Goal: Task Accomplishment & Management: Manage account settings

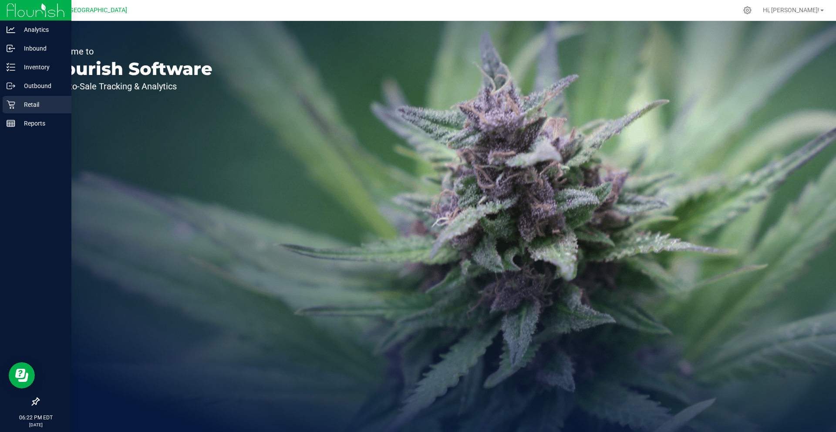
click at [34, 107] on p "Retail" at bounding box center [41, 104] width 52 height 10
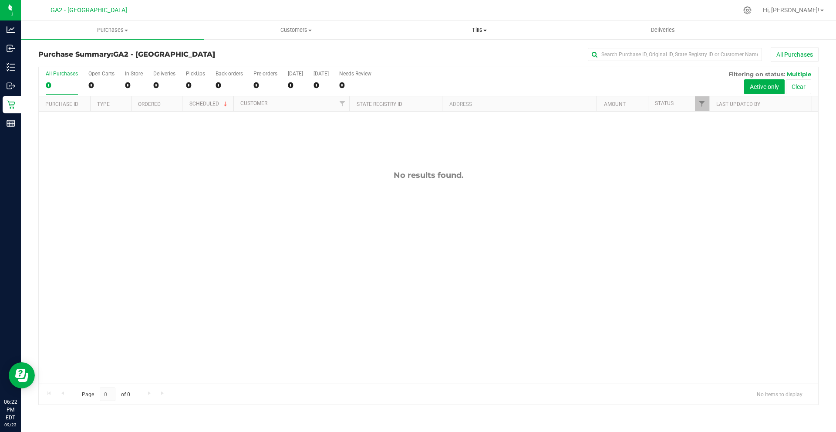
click at [472, 29] on span "Tills" at bounding box center [479, 30] width 182 height 8
click at [452, 48] on li "Manage tills" at bounding box center [479, 52] width 183 height 10
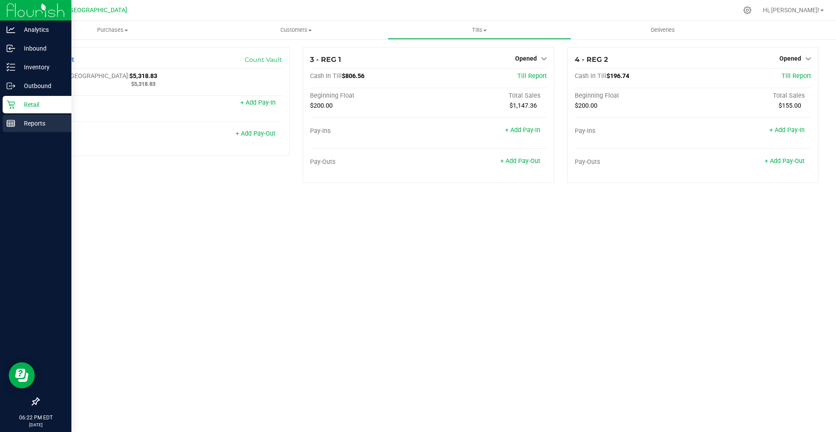
click at [37, 125] on p "Reports" at bounding box center [41, 123] width 52 height 10
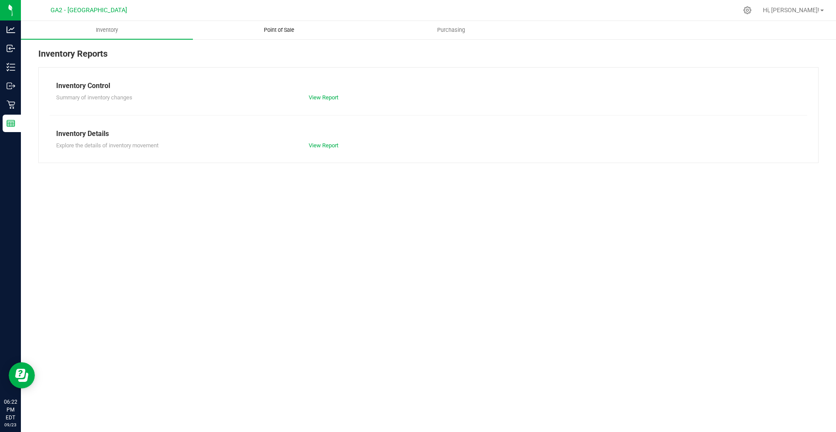
click at [256, 27] on span "Point of Sale" at bounding box center [279, 30] width 54 height 8
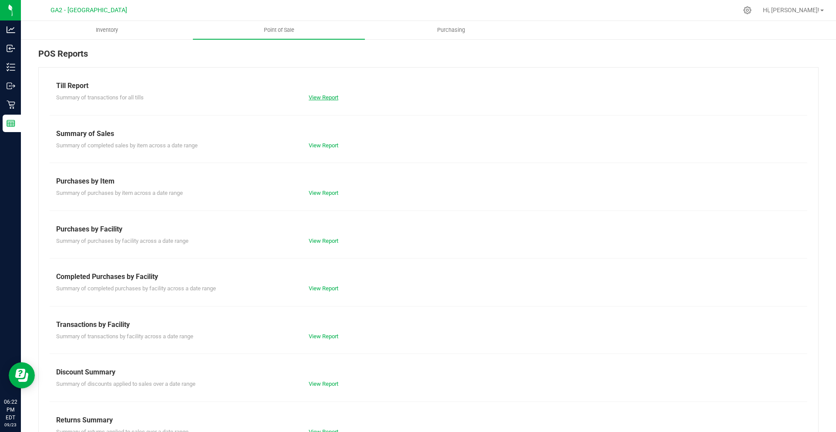
click at [327, 98] on link "View Report" at bounding box center [324, 97] width 30 height 7
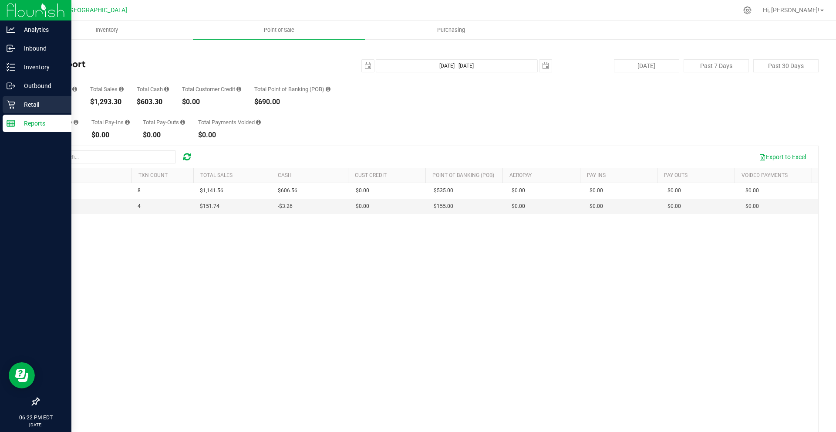
click at [29, 100] on p "Retail" at bounding box center [41, 104] width 52 height 10
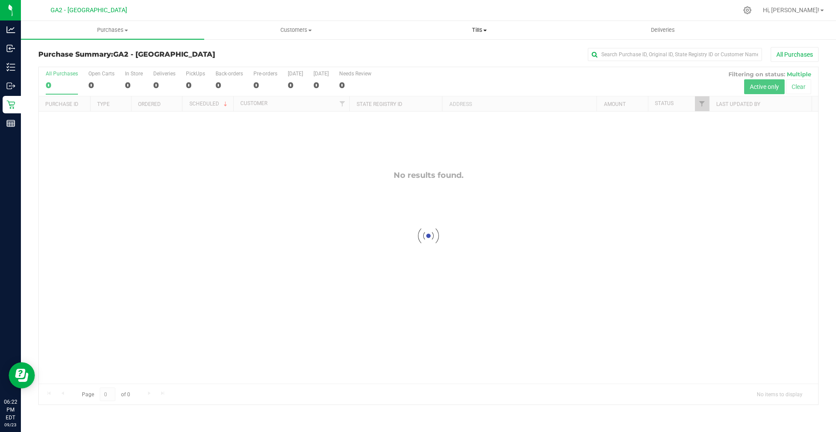
click at [483, 32] on span "Tills" at bounding box center [479, 30] width 182 height 8
click at [448, 50] on li "Manage tills" at bounding box center [479, 52] width 183 height 10
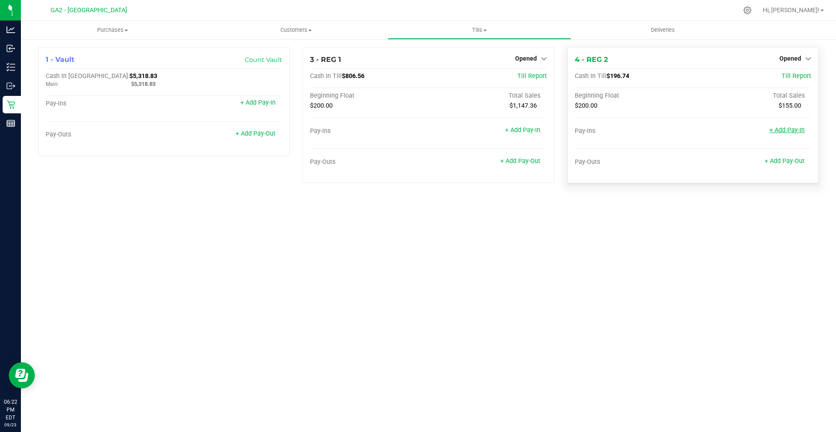
click at [793, 128] on link "+ Add Pay-In" at bounding box center [786, 129] width 35 height 7
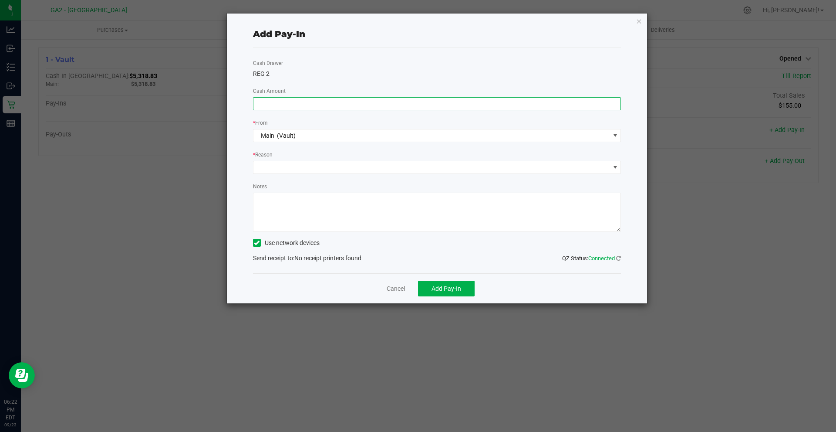
click at [334, 102] on input at bounding box center [437, 104] width 368 height 12
type input "$3.26"
click at [331, 114] on div "Cash Drawer REG 2 Cash Amount $3.26 * From Main (Vault) * Reason Notes Use netw…" at bounding box center [437, 160] width 368 height 225
click at [282, 168] on span at bounding box center [431, 167] width 357 height 12
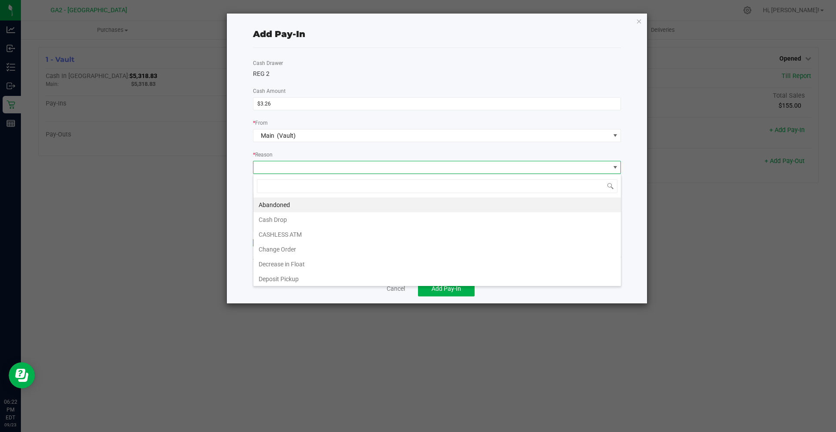
scroll to position [13, 368]
click at [299, 238] on li "CASHLESS ATM" at bounding box center [437, 234] width 368 height 15
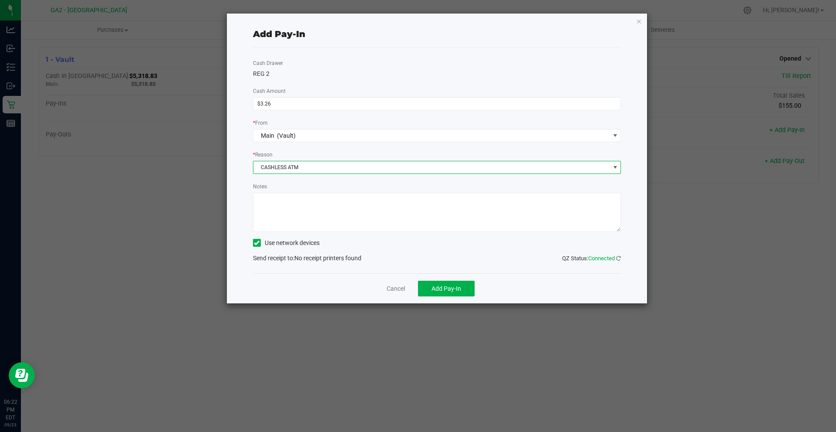
click at [305, 210] on textarea "Notes" at bounding box center [437, 211] width 368 height 39
type textarea "CASHLESS ATM"
click at [269, 246] on label "Use network devices" at bounding box center [286, 242] width 67 height 9
click at [0, 0] on input "Use network devices" at bounding box center [0, 0] width 0 height 0
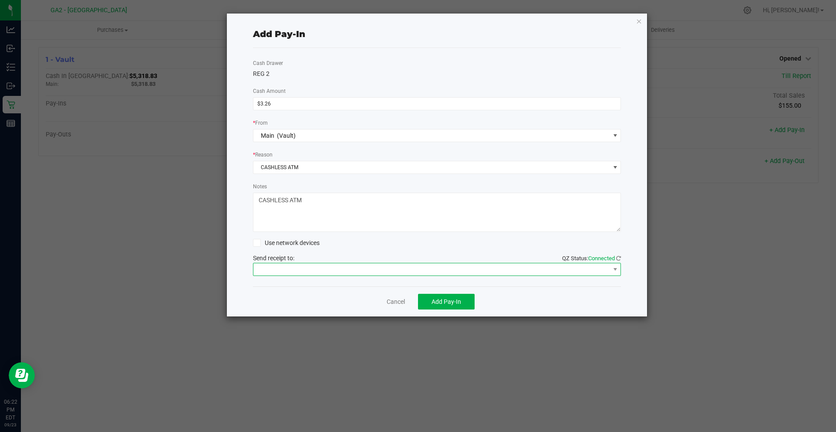
click at [294, 266] on span at bounding box center [431, 269] width 357 height 12
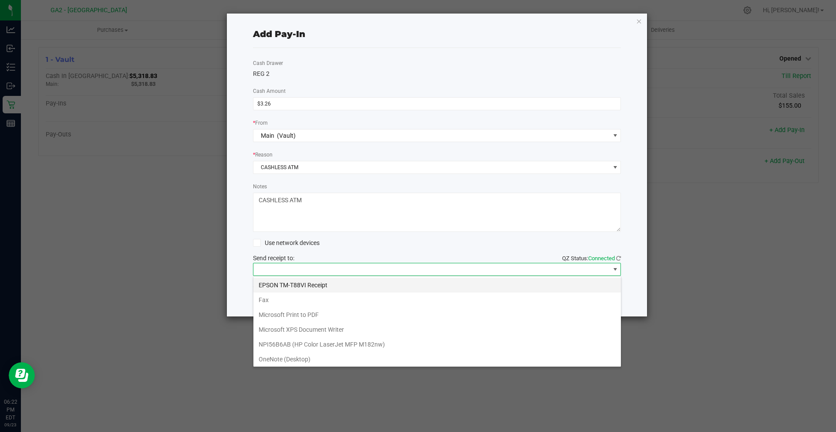
click at [312, 282] on Receipt "EPSON TM-T88VI Receipt" at bounding box center [437, 284] width 368 height 15
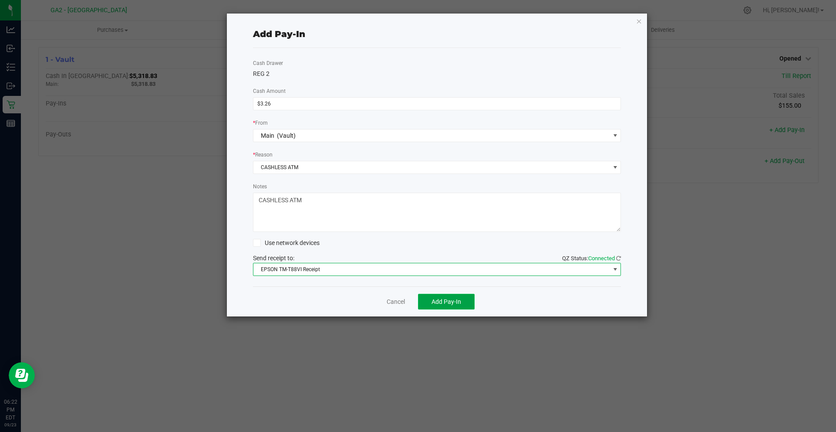
click at [448, 300] on span "Add Pay-In" at bounding box center [447, 301] width 30 height 7
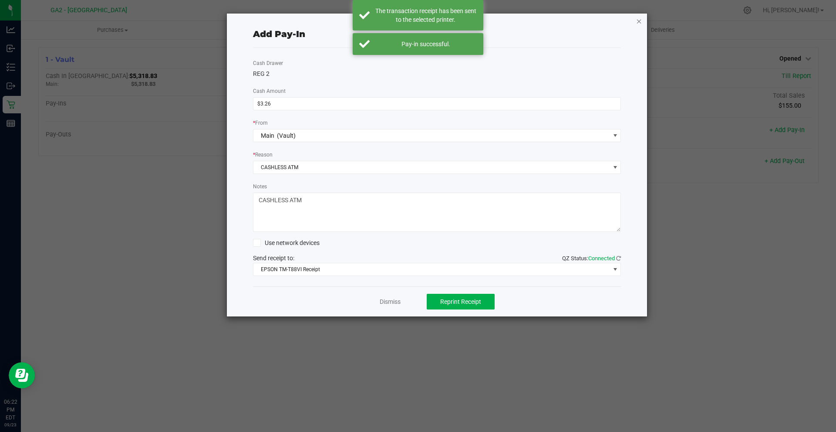
click at [641, 17] on icon "button" at bounding box center [639, 21] width 6 height 10
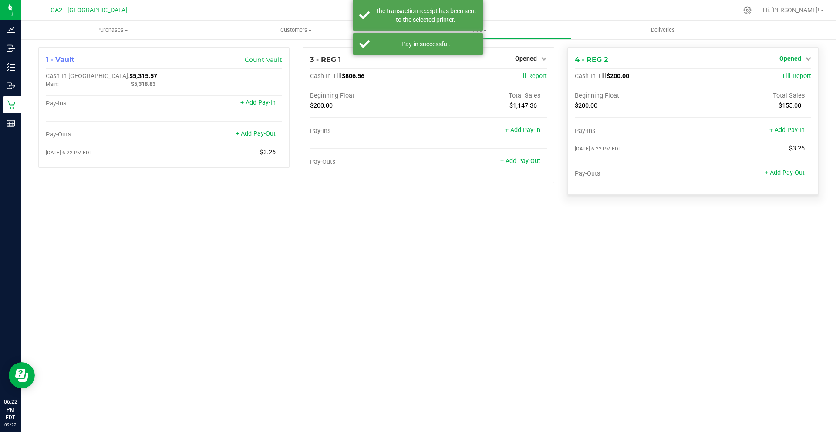
click at [803, 59] on link "Opened" at bounding box center [795, 58] width 32 height 7
click at [790, 77] on link "Close Till" at bounding box center [791, 76] width 24 height 7
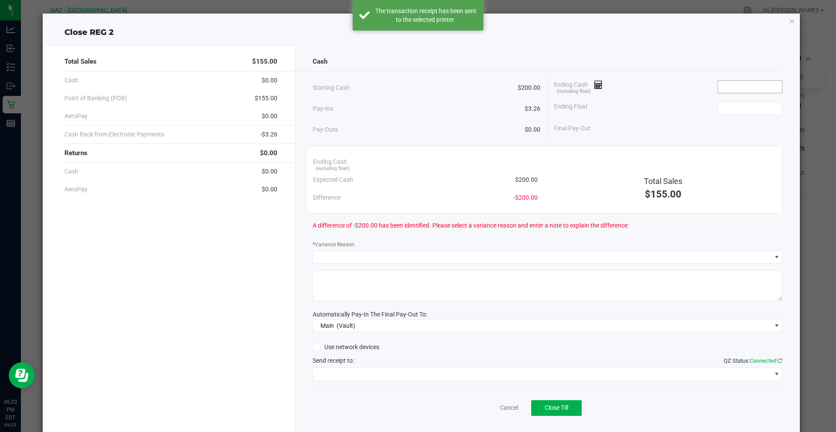
click at [728, 85] on input at bounding box center [750, 87] width 64 height 12
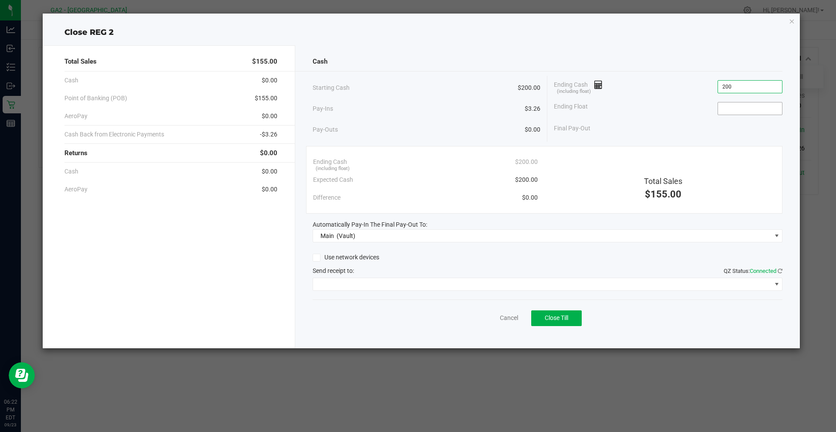
type input "$200.00"
click at [744, 103] on input at bounding box center [750, 108] width 64 height 12
type input "$200.00"
click at [694, 133] on div "Final Pay-Out $0.00" at bounding box center [668, 128] width 229 height 18
click at [419, 290] on span at bounding box center [542, 284] width 459 height 12
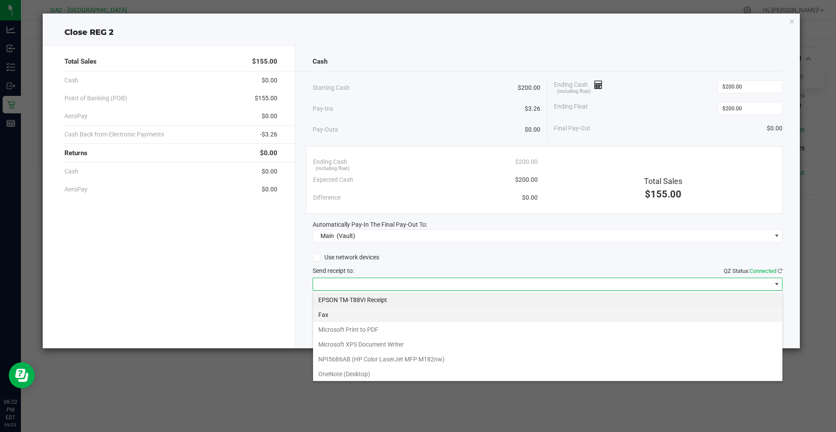
scroll to position [13, 470]
click at [368, 297] on Receipt "EPSON TM-T88VI Receipt" at bounding box center [547, 299] width 469 height 15
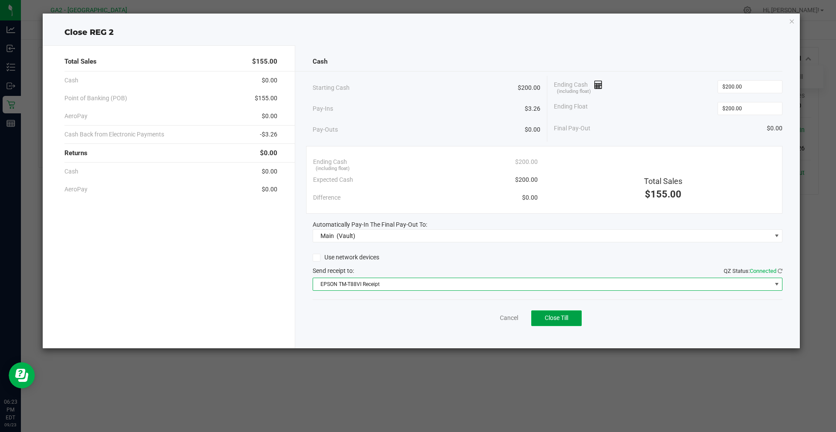
click at [564, 319] on span "Close Till" at bounding box center [557, 317] width 24 height 7
click at [793, 20] on icon "button" at bounding box center [792, 21] width 6 height 10
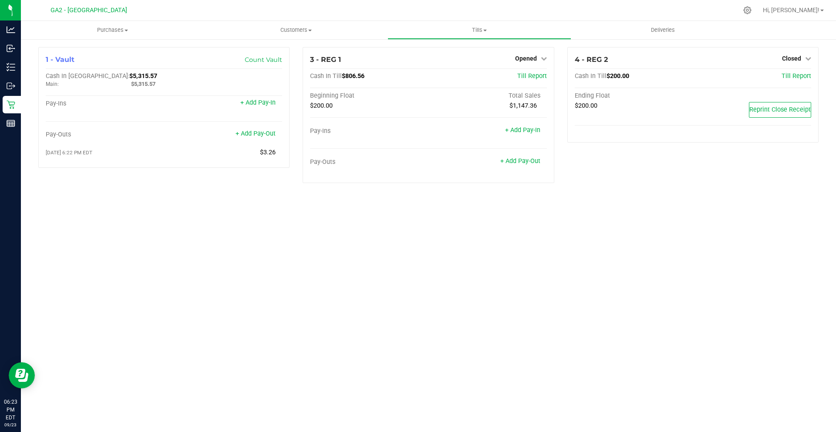
drag, startPoint x: 628, startPoint y: 213, endPoint x: 580, endPoint y: 229, distance: 50.4
click at [625, 215] on div "Purchases Summary of purchases Fulfillment All purchases Customers All customer…" at bounding box center [428, 226] width 815 height 411
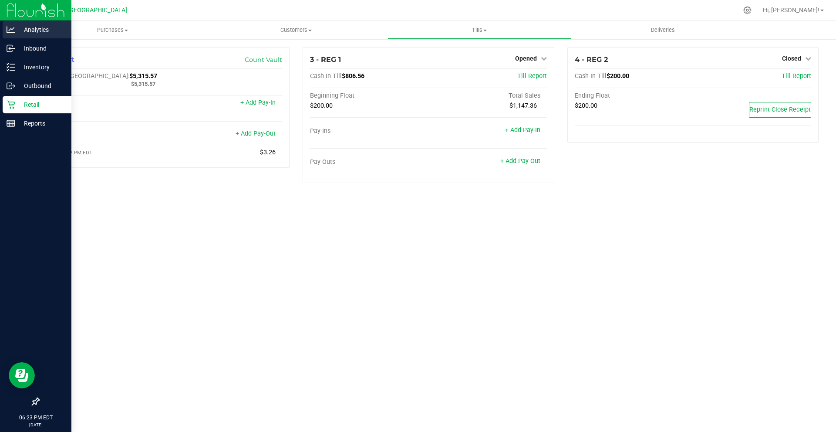
click at [15, 28] on icon at bounding box center [11, 29] width 9 height 9
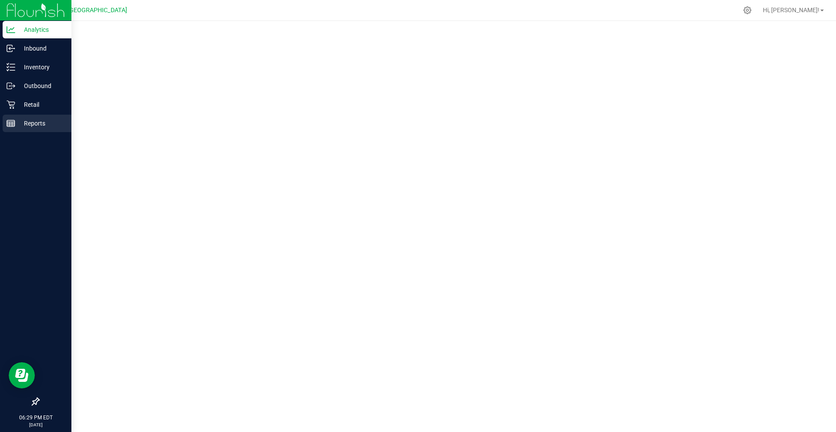
click at [23, 125] on p "Reports" at bounding box center [41, 123] width 52 height 10
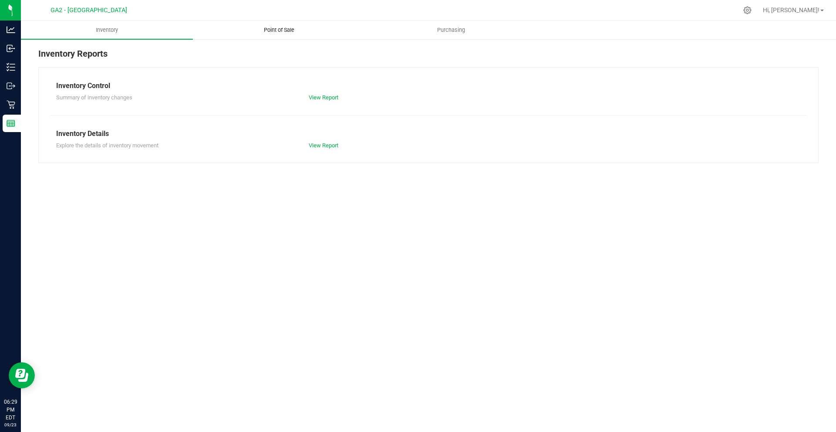
click at [270, 29] on span "Point of Sale" at bounding box center [279, 30] width 54 height 8
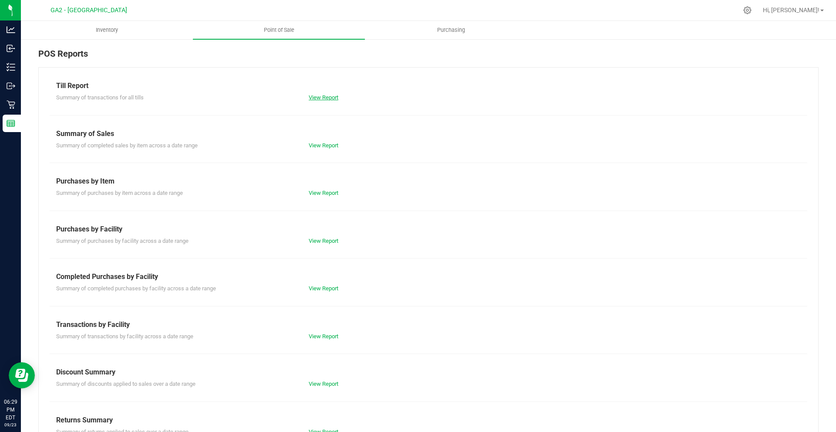
click at [313, 97] on link "View Report" at bounding box center [324, 97] width 30 height 7
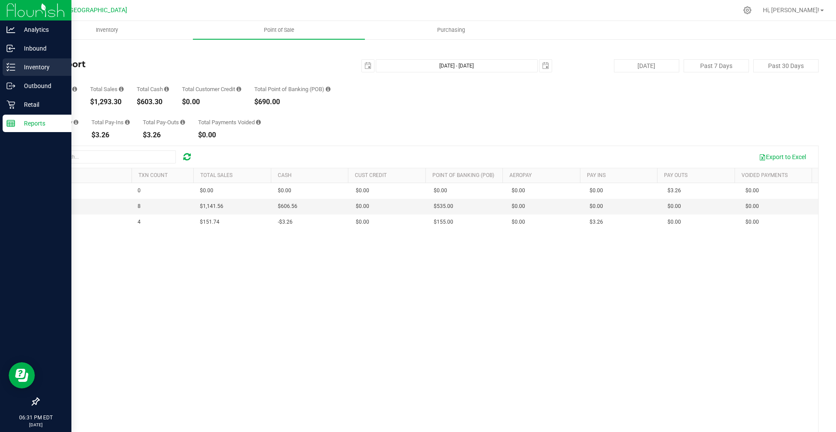
click at [38, 71] on p "Inventory" at bounding box center [41, 67] width 52 height 10
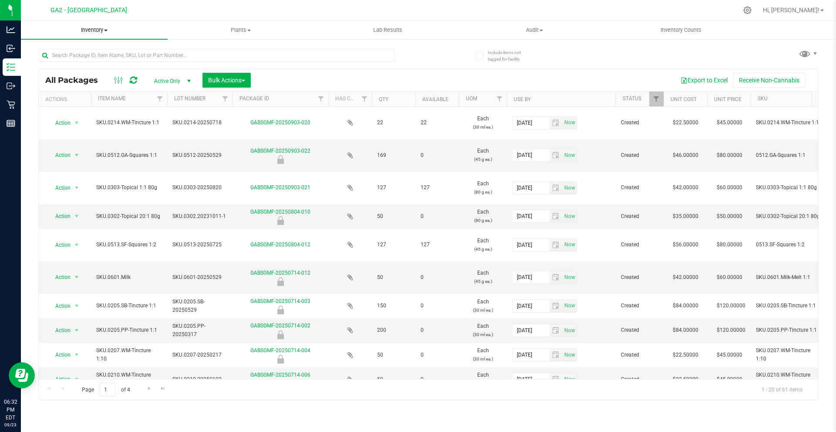
click at [105, 30] on span at bounding box center [105, 31] width 3 height 2
click at [84, 64] on li "All inventory" at bounding box center [94, 63] width 147 height 10
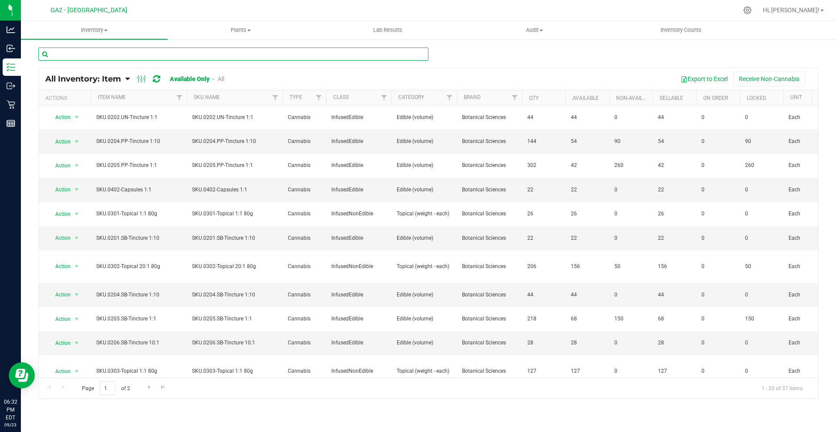
click at [111, 54] on input "text" at bounding box center [233, 53] width 390 height 13
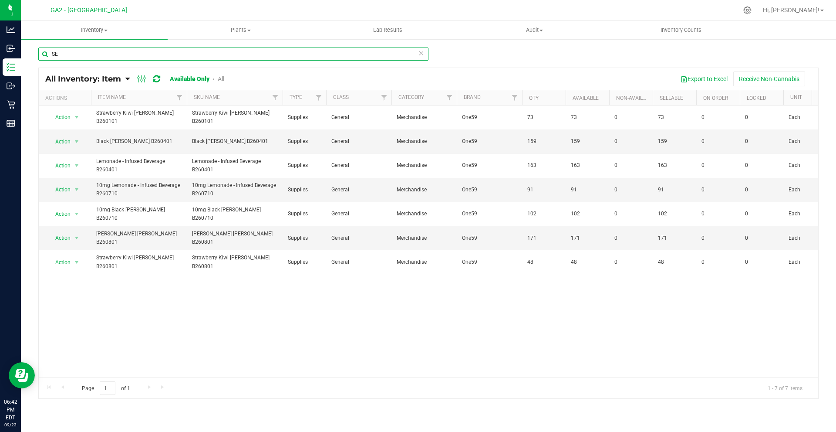
type input "SE"
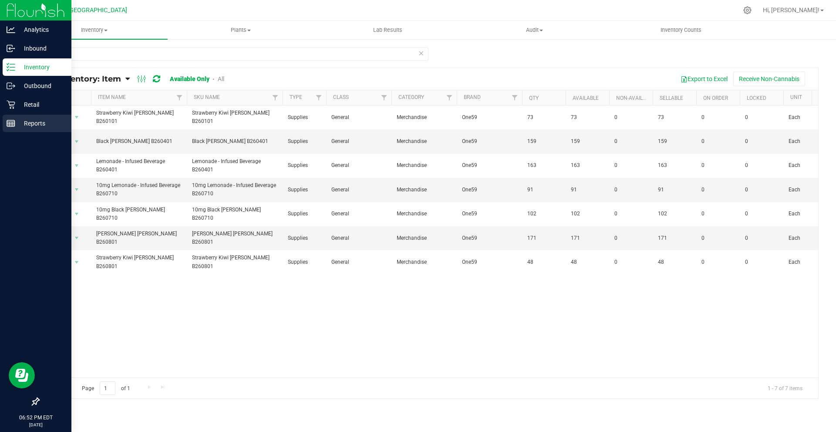
click at [30, 119] on p "Reports" at bounding box center [41, 123] width 52 height 10
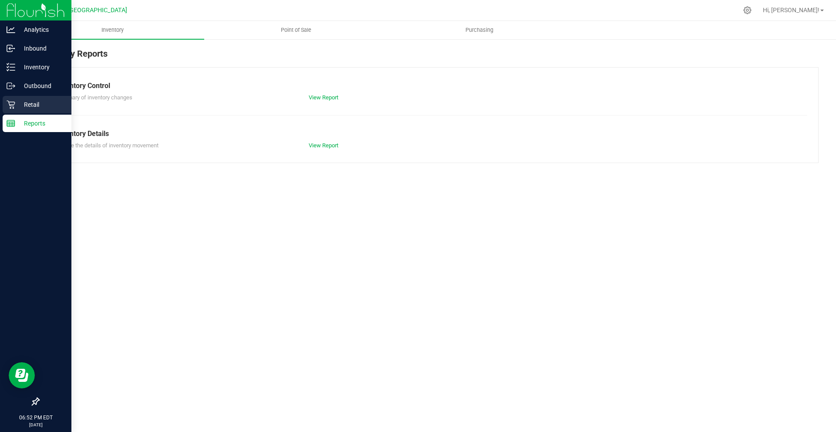
click at [13, 105] on icon at bounding box center [11, 104] width 9 height 9
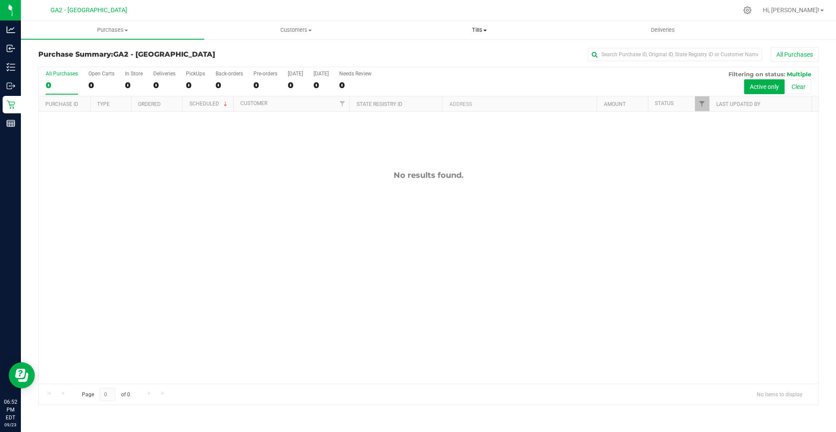
click at [482, 27] on span "Tills" at bounding box center [479, 30] width 182 height 8
click at [464, 53] on li "Manage tills" at bounding box center [479, 52] width 183 height 10
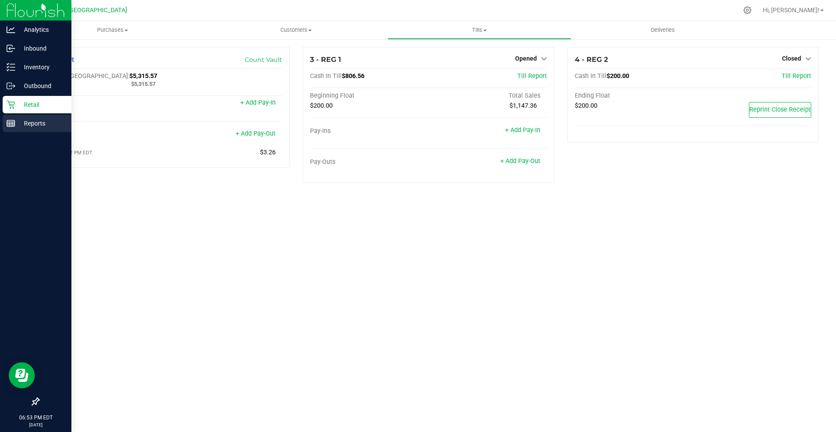
click at [45, 119] on p "Reports" at bounding box center [41, 123] width 52 height 10
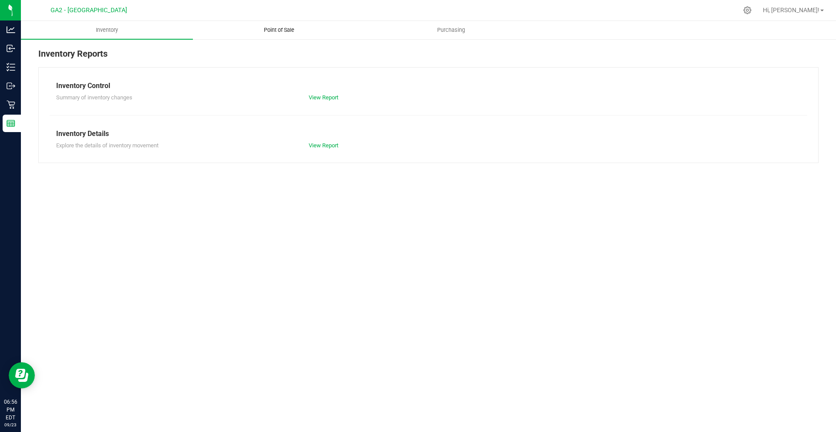
click at [283, 32] on span "Point of Sale" at bounding box center [279, 30] width 54 height 8
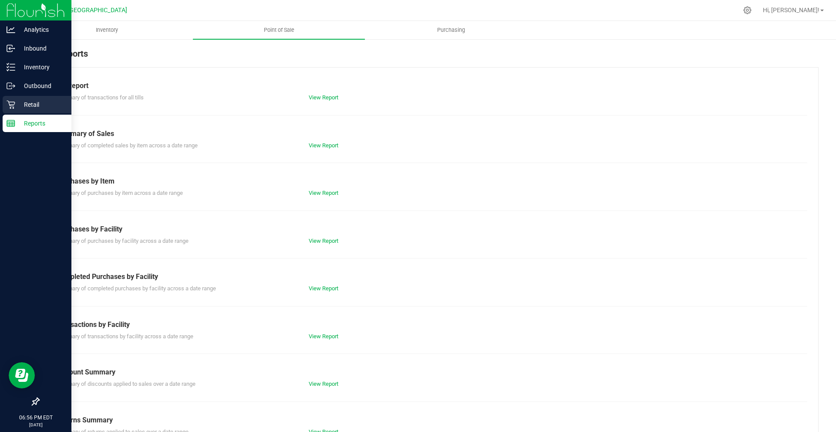
click at [40, 102] on p "Retail" at bounding box center [41, 104] width 52 height 10
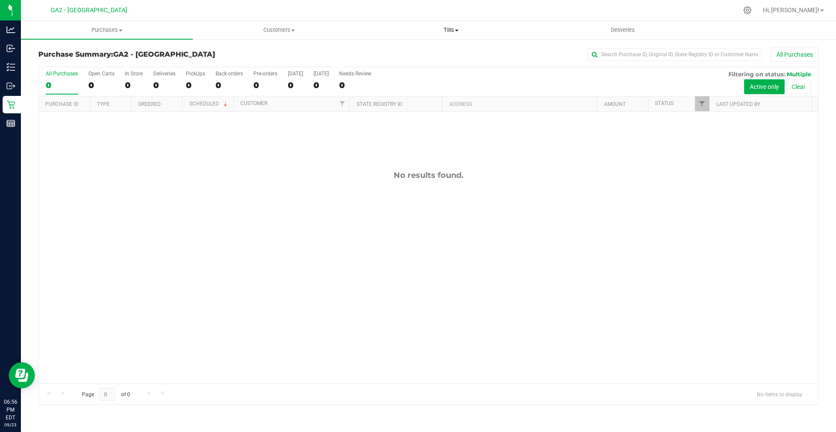
click at [447, 26] on uib-tab-heading "Tills Manage tills Reconcile e-payments" at bounding box center [450, 29] width 171 height 17
click at [433, 51] on li "Manage tills" at bounding box center [451, 52] width 172 height 10
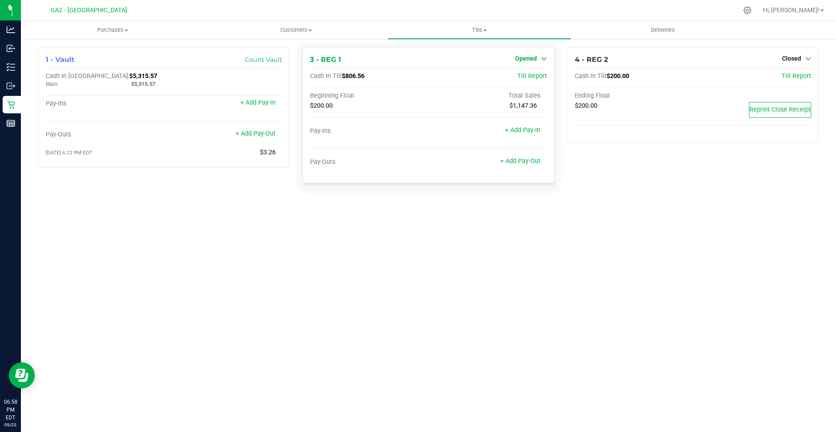
click at [533, 61] on span "Opened" at bounding box center [526, 58] width 22 height 7
click at [545, 72] on div "Close Till" at bounding box center [527, 76] width 64 height 11
click at [536, 75] on link "Close Till" at bounding box center [527, 76] width 24 height 7
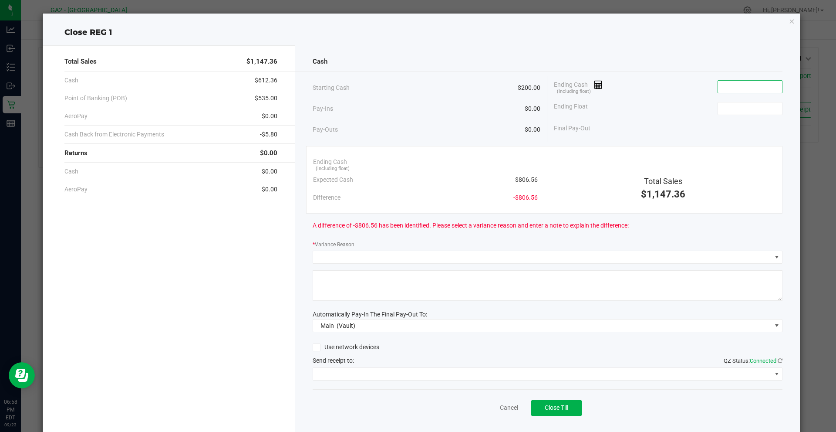
click at [759, 88] on input at bounding box center [750, 87] width 64 height 12
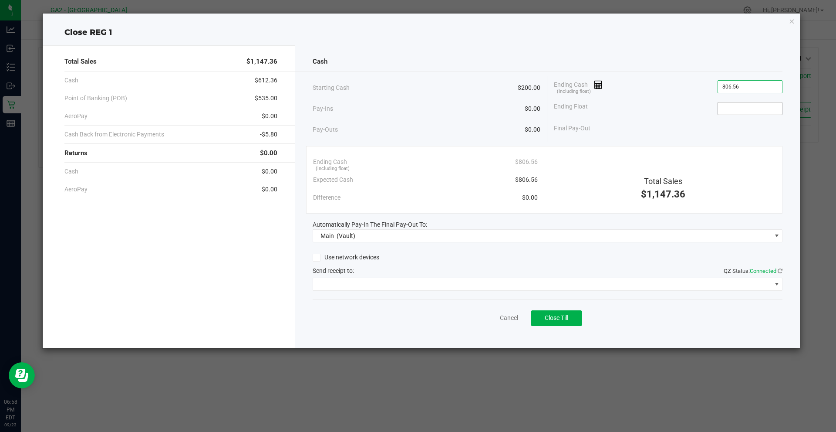
type input "$806.56"
click at [746, 106] on input at bounding box center [750, 108] width 64 height 12
type input "$200.00"
click at [712, 150] on div "Ending Cash (including float) $806.56 Expected Cash $806.56 Difference $0.00 To…" at bounding box center [544, 179] width 477 height 67
click at [369, 281] on span at bounding box center [542, 284] width 459 height 12
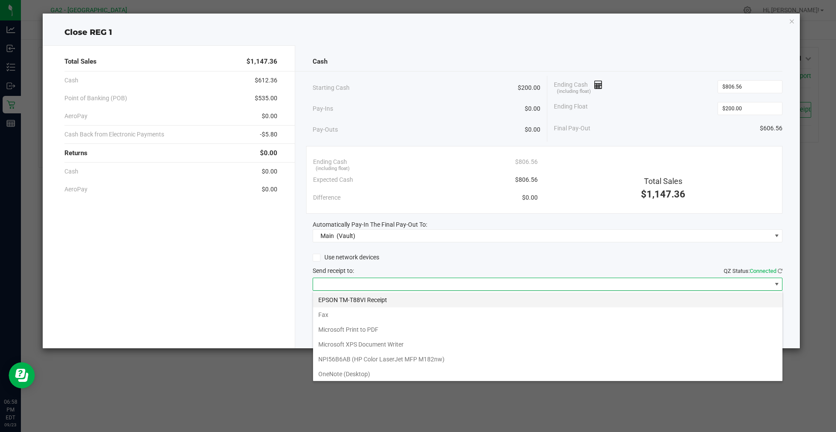
scroll to position [13, 470]
click at [378, 296] on Receipt "EPSON TM-T88VI Receipt" at bounding box center [547, 299] width 469 height 15
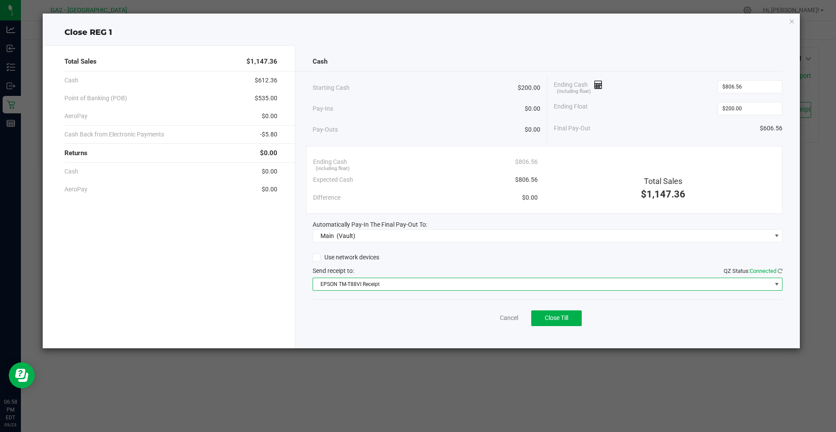
click at [392, 282] on span "EPSON TM-T88VI Receipt" at bounding box center [542, 284] width 459 height 12
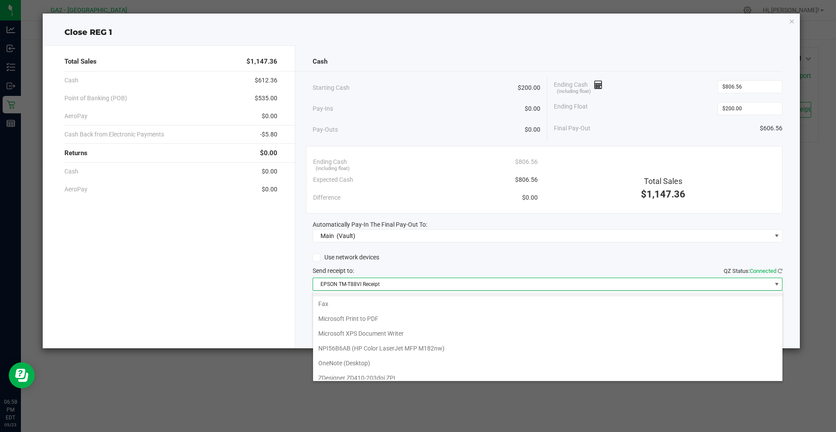
scroll to position [0, 0]
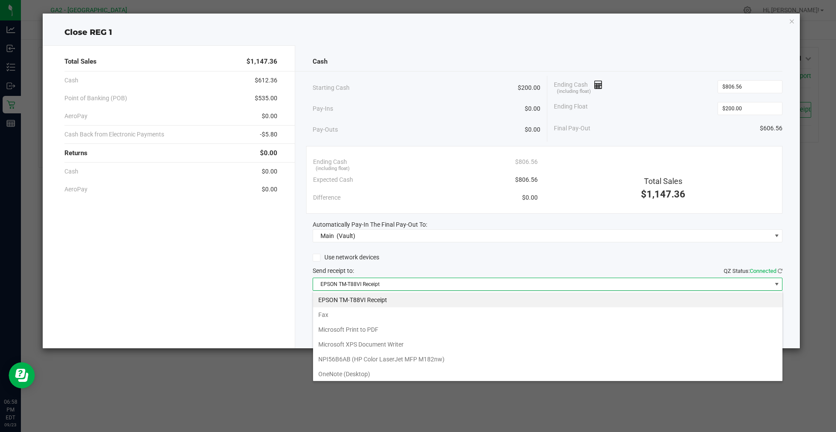
click at [408, 257] on div "Use network devices" at bounding box center [548, 257] width 470 height 13
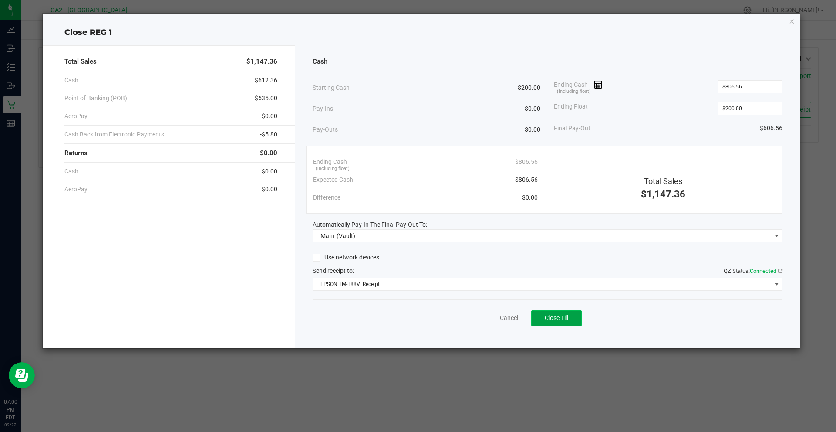
click at [554, 319] on span "Close Till" at bounding box center [557, 317] width 24 height 7
click at [796, 20] on div "Close REG 1 Total Sales $1,147.36 Cash $612.36 Point of Banking (POB) $535.00 A…" at bounding box center [422, 180] width 758 height 334
click at [795, 20] on div "Close REG 1 Total Sales $1,147.36 Cash $612.36 Point of Banking (POB) $535.00 A…" at bounding box center [422, 180] width 758 height 334
click at [794, 20] on icon "button" at bounding box center [792, 21] width 6 height 10
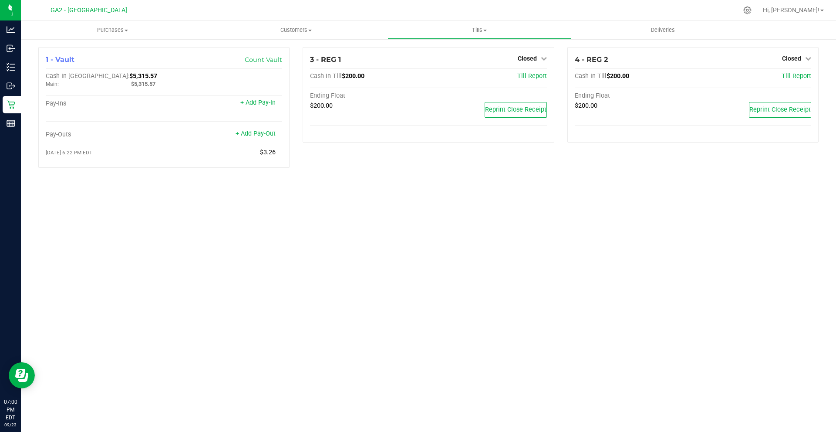
click at [456, 248] on div "Purchases Summary of purchases Fulfillment All purchases Customers All customer…" at bounding box center [428, 226] width 815 height 411
